Goal: Find specific page/section: Find specific page/section

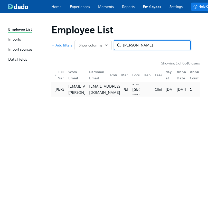
type input "[PERSON_NAME]"
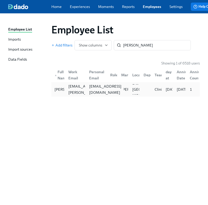
click at [92, 92] on div "[EMAIL_ADDRESS][DOMAIN_NAME]" at bounding box center [105, 89] width 37 height 12
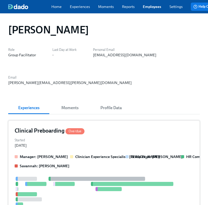
click at [88, 140] on div "Started [DATE]" at bounding box center [104, 142] width 179 height 11
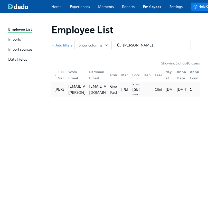
click at [109, 84] on div "▲ Full Name Work Email Personal Email Role Manager Location Department Team Fir…" at bounding box center [125, 81] width 149 height 31
click at [106, 91] on div "[EMAIL_ADDRESS][DOMAIN_NAME]" at bounding box center [105, 89] width 37 height 12
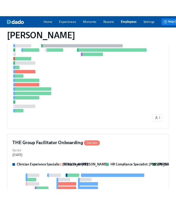
scroll to position [284, 0]
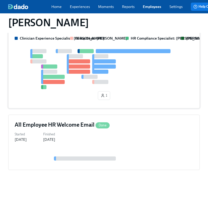
click at [115, 67] on div at bounding box center [103, 67] width 23 height 4
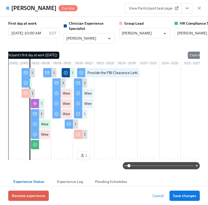
click at [128, 9] on button "View task page" at bounding box center [187, 8] width 11 height 10
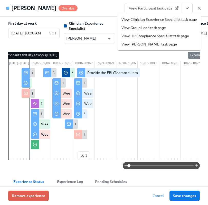
click at [128, 36] on link "View HR Compliance Specialist task page" at bounding box center [156, 35] width 68 height 5
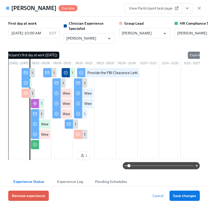
click at [111, 3] on div "[PERSON_NAME] Overdue View Participant task page" at bounding box center [104, 8] width 208 height 17
click at [128, 7] on icon "button" at bounding box center [199, 8] width 3 height 3
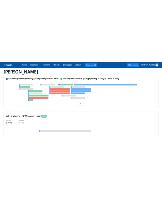
scroll to position [257, 0]
